Goal: Navigation & Orientation: Find specific page/section

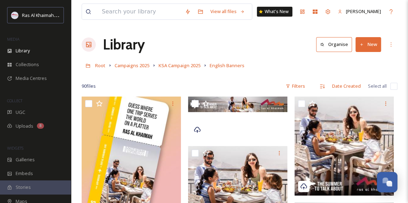
scroll to position [225, 0]
click at [174, 66] on span "KSA Campaign 2025" at bounding box center [179, 65] width 42 height 6
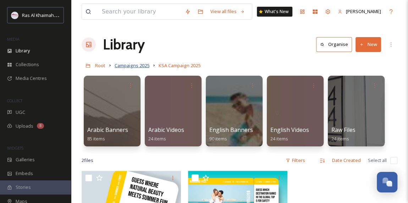
click at [143, 65] on span "Campaigns 2025" at bounding box center [132, 65] width 35 height 6
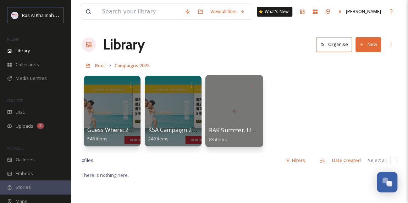
click at [229, 121] on div at bounding box center [234, 111] width 58 height 72
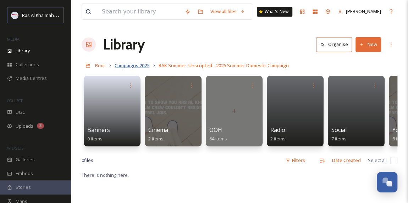
click at [138, 66] on span "Campaigns 2025" at bounding box center [132, 65] width 35 height 6
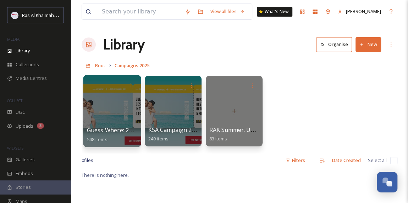
click at [118, 119] on div at bounding box center [112, 111] width 58 height 72
